Goal: Task Accomplishment & Management: Complete application form

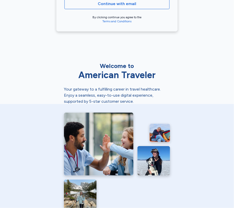
scroll to position [118, 0]
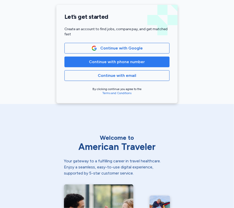
click at [111, 62] on span "Continue with phone number" at bounding box center [117, 62] width 56 height 6
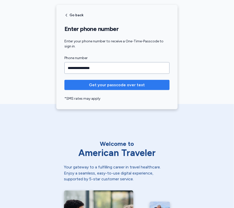
type input "**********"
click at [127, 86] on span "Get your passcode over text" at bounding box center [117, 85] width 56 height 6
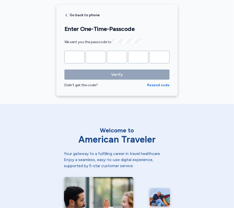
type input "*"
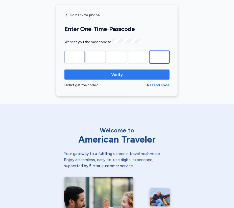
type input "*"
click at [120, 76] on span "Verify" at bounding box center [117, 74] width 12 height 6
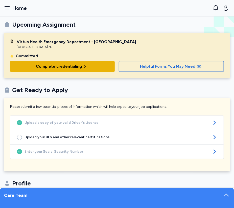
click at [60, 66] on span "Complete credentialing" at bounding box center [59, 66] width 46 height 6
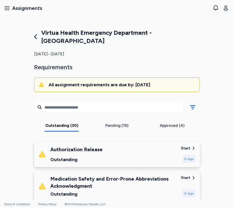
click at [188, 146] on div "Start" at bounding box center [185, 148] width 9 height 5
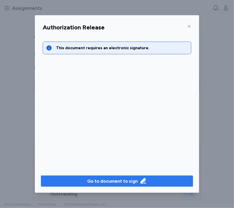
click at [112, 181] on div "Go to document to sign" at bounding box center [112, 180] width 51 height 7
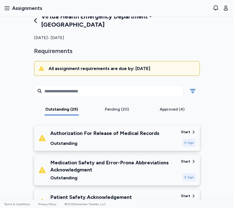
scroll to position [25, 0]
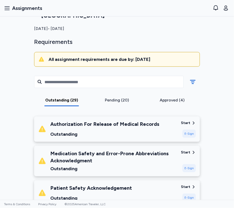
click at [183, 120] on div "Start" at bounding box center [185, 122] width 9 height 5
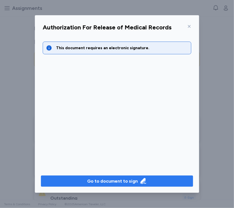
click at [141, 182] on icon "button" at bounding box center [144, 181] width 6 height 6
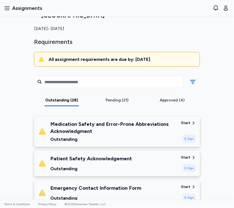
click at [186, 120] on div "Start" at bounding box center [185, 122] width 9 height 5
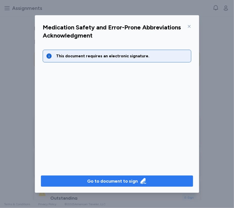
click at [129, 181] on div "Go to document to sign" at bounding box center [112, 180] width 51 height 7
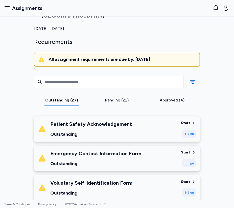
click at [186, 120] on div "Start" at bounding box center [185, 122] width 9 height 5
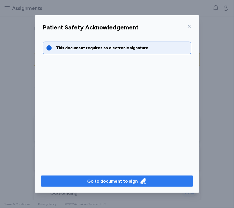
drag, startPoint x: 130, startPoint y: 181, endPoint x: 131, endPoint y: 177, distance: 3.8
click at [130, 181] on div "Go to document to sign" at bounding box center [112, 180] width 51 height 7
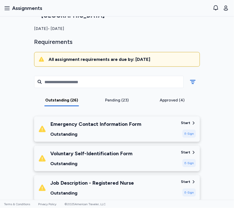
click at [184, 120] on div "Start" at bounding box center [185, 122] width 9 height 5
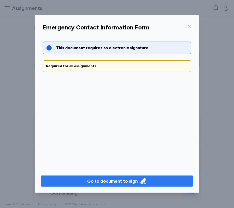
click at [137, 179] on div "Go to document to sign" at bounding box center [112, 180] width 51 height 7
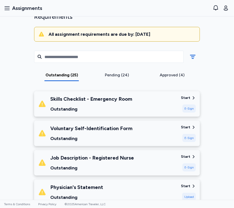
scroll to position [51, 0]
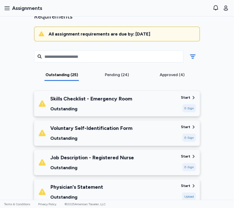
click at [187, 133] on div "E-Sign" at bounding box center [189, 137] width 13 height 8
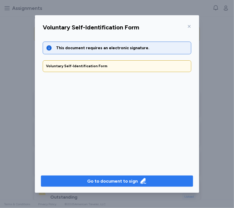
click at [114, 180] on div "Go to document to sign" at bounding box center [112, 180] width 51 height 7
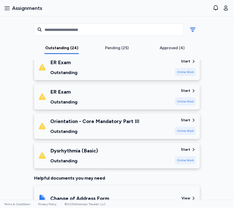
scroll to position [709, 0]
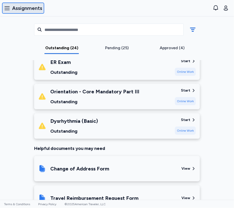
click at [7, 10] on icon "button" at bounding box center [7, 8] width 6 height 6
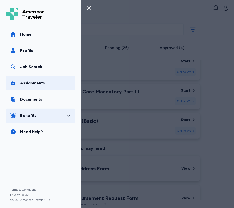
click at [69, 115] on icon "button" at bounding box center [69, 115] width 4 height 4
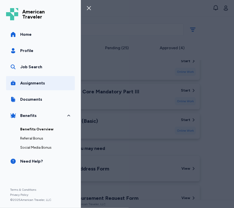
click at [43, 128] on link "Benefits Overview" at bounding box center [45, 129] width 51 height 9
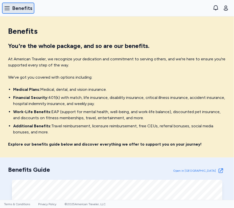
click at [6, 7] on icon "button" at bounding box center [7, 8] width 6 height 6
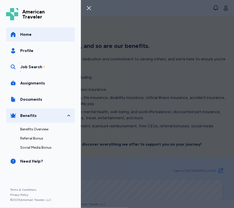
click at [25, 36] on span "Home" at bounding box center [25, 34] width 11 height 6
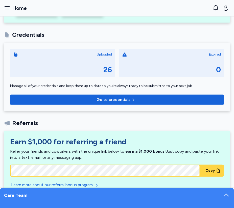
scroll to position [353, 0]
